Goal: Task Accomplishment & Management: Manage account settings

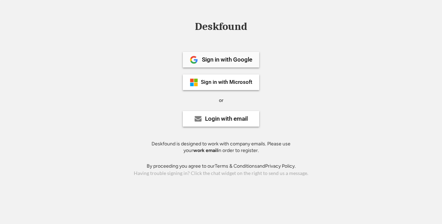
click at [220, 56] on div "Sign in with Google" at bounding box center [221, 60] width 76 height 16
click at [218, 117] on div "Login with email" at bounding box center [226, 119] width 43 height 6
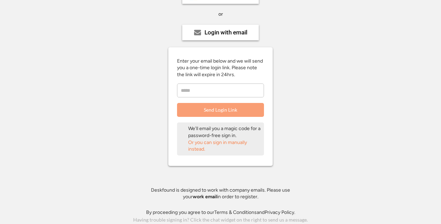
scroll to position [87, 0]
click at [201, 85] on input "email" at bounding box center [220, 90] width 87 height 14
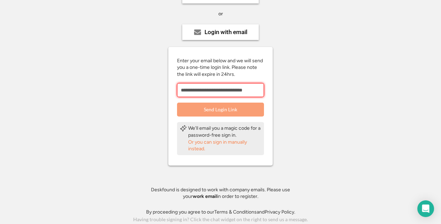
scroll to position [0, 3]
type input "**********"
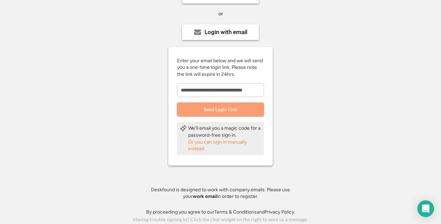
scroll to position [0, 0]
click at [222, 103] on button "Send Login Link" at bounding box center [220, 110] width 87 height 14
click at [225, 88] on input "email" at bounding box center [220, 90] width 87 height 14
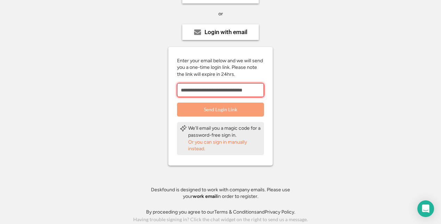
scroll to position [0, 3]
type input "**********"
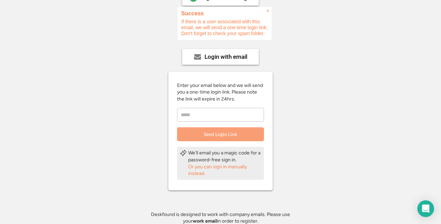
scroll to position [52, 0]
